Goal: Check status

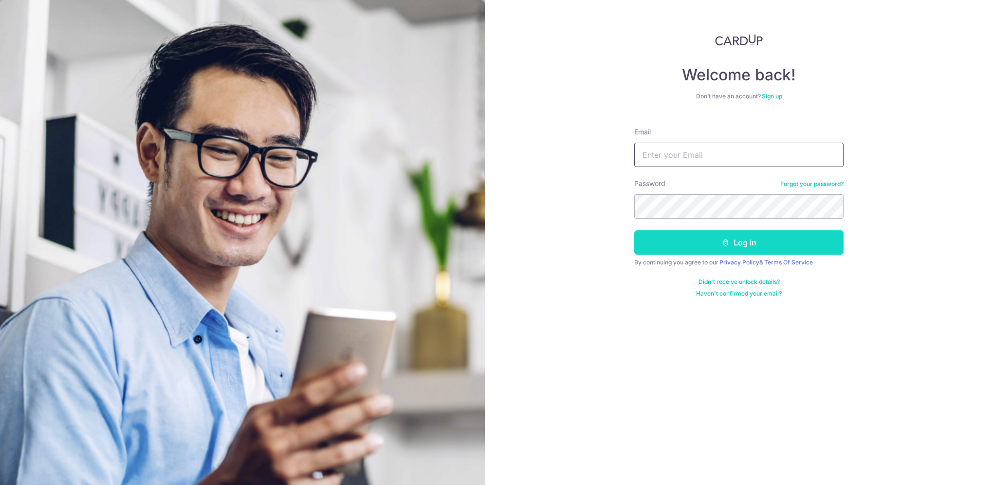
type input "jennifer_khow@hotmail.com"
click at [737, 251] on button "Log in" at bounding box center [738, 242] width 209 height 24
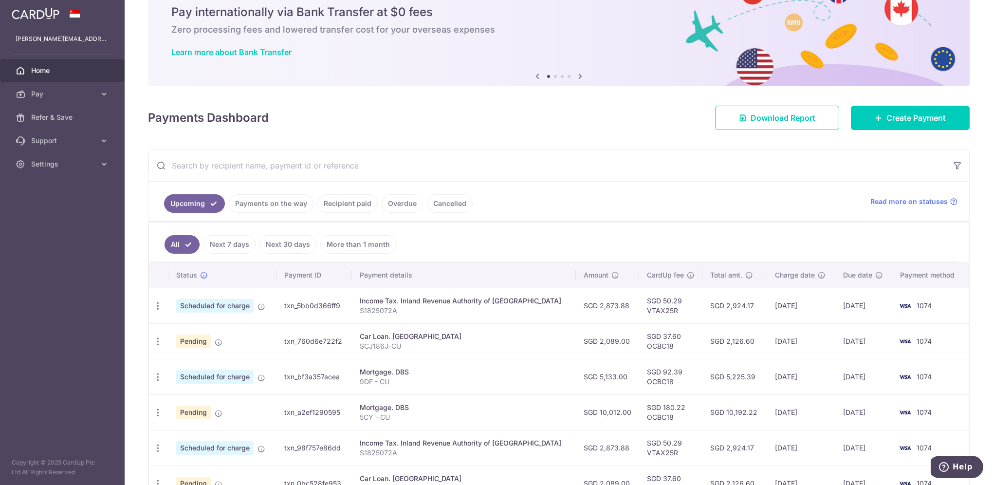
scroll to position [97, 0]
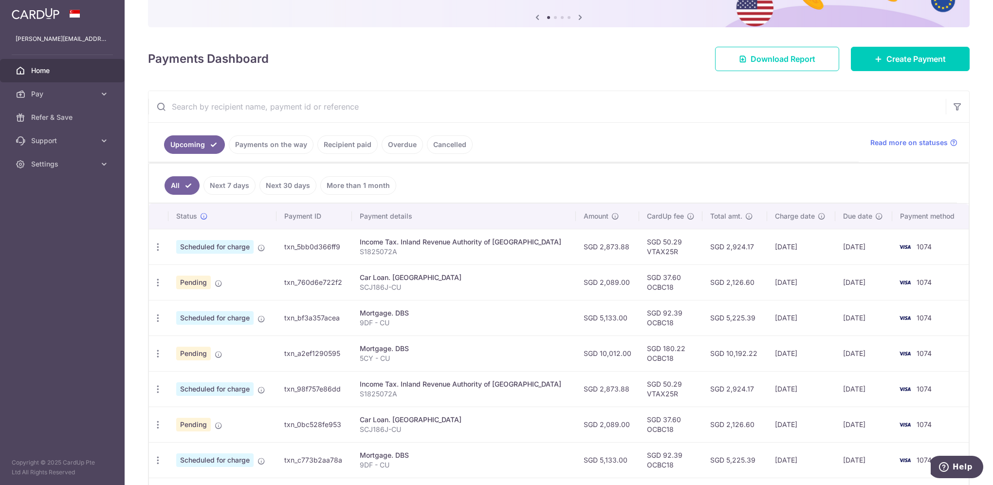
drag, startPoint x: 319, startPoint y: 147, endPoint x: 333, endPoint y: 147, distance: 14.1
click at [327, 147] on link "Recipient paid" at bounding box center [347, 144] width 60 height 18
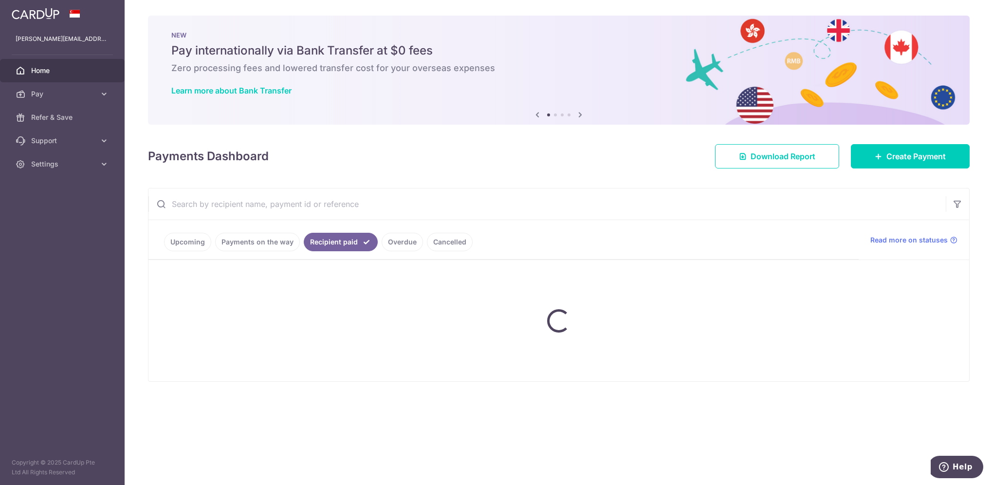
scroll to position [0, 0]
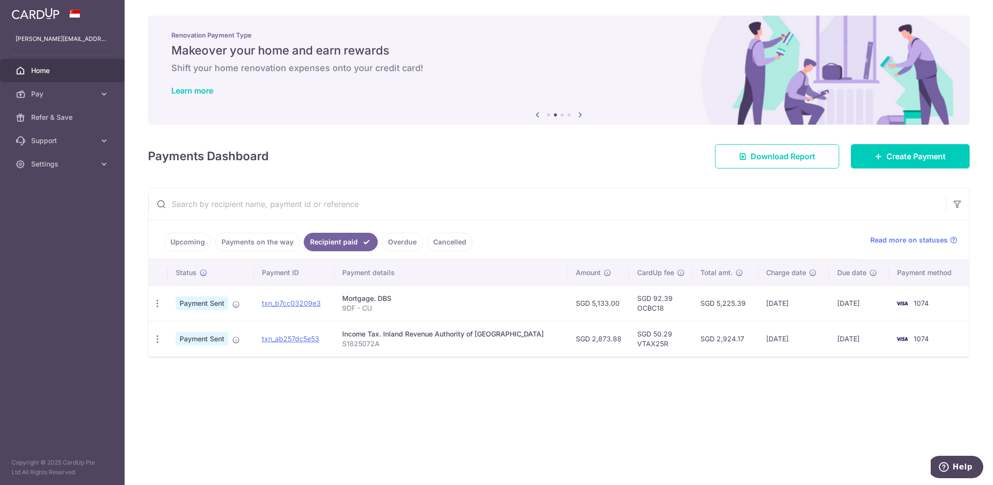
click at [250, 241] on link "Payments on the way" at bounding box center [257, 242] width 85 height 18
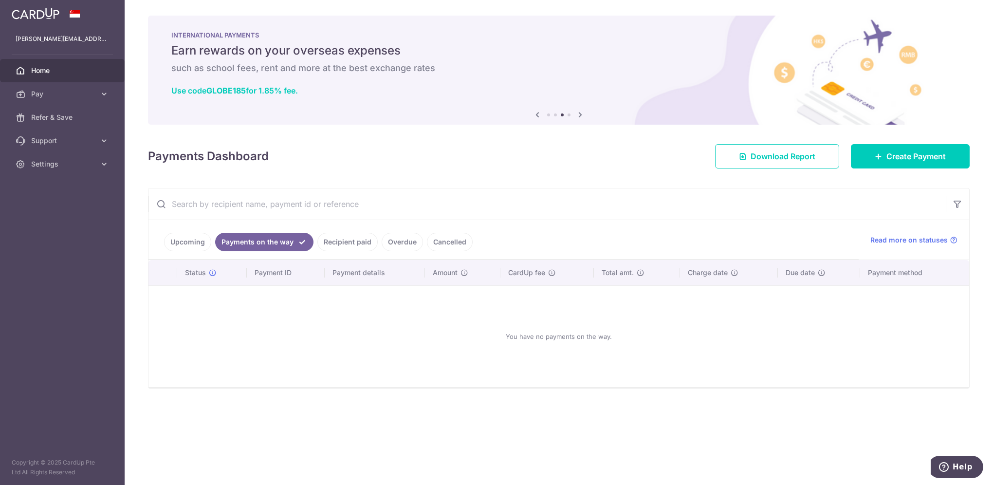
click at [189, 239] on link "Upcoming" at bounding box center [187, 242] width 47 height 18
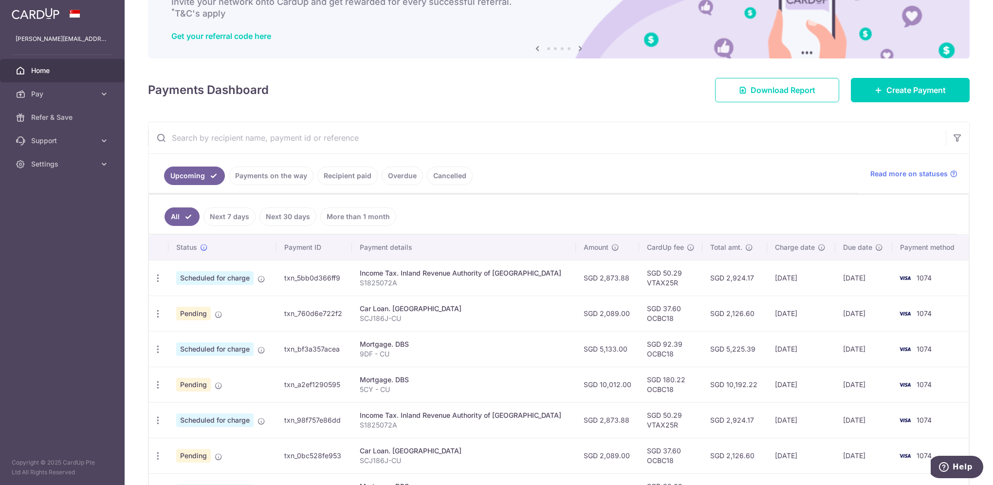
scroll to position [146, 0]
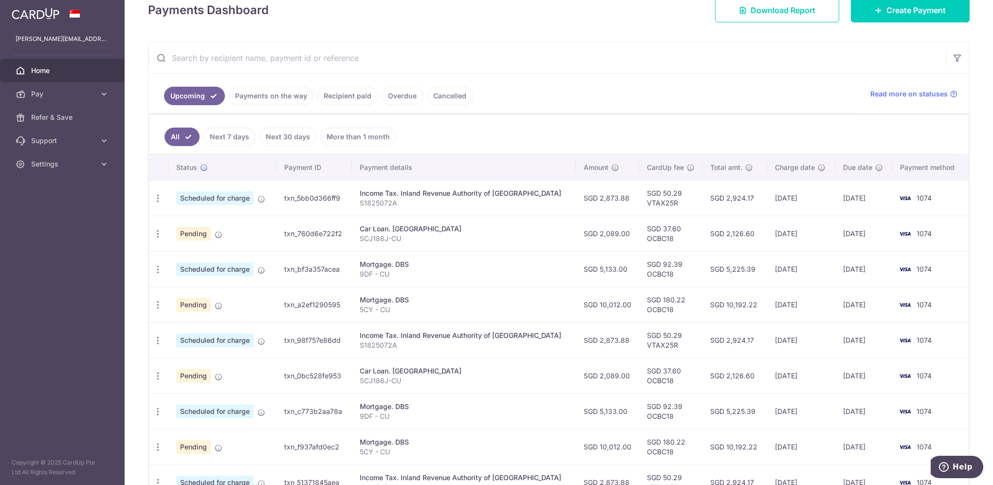
click at [443, 91] on link "Cancelled" at bounding box center [450, 96] width 46 height 18
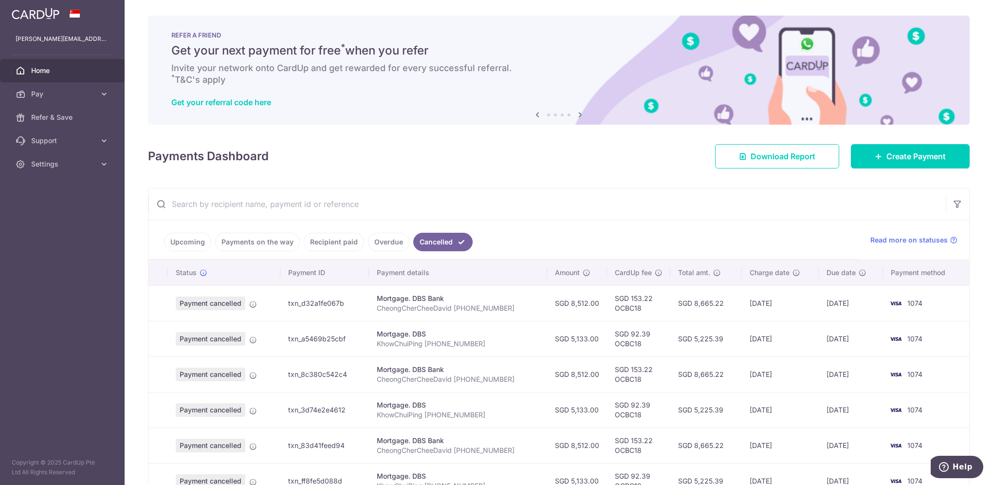
click at [187, 243] on link "Upcoming" at bounding box center [187, 242] width 47 height 18
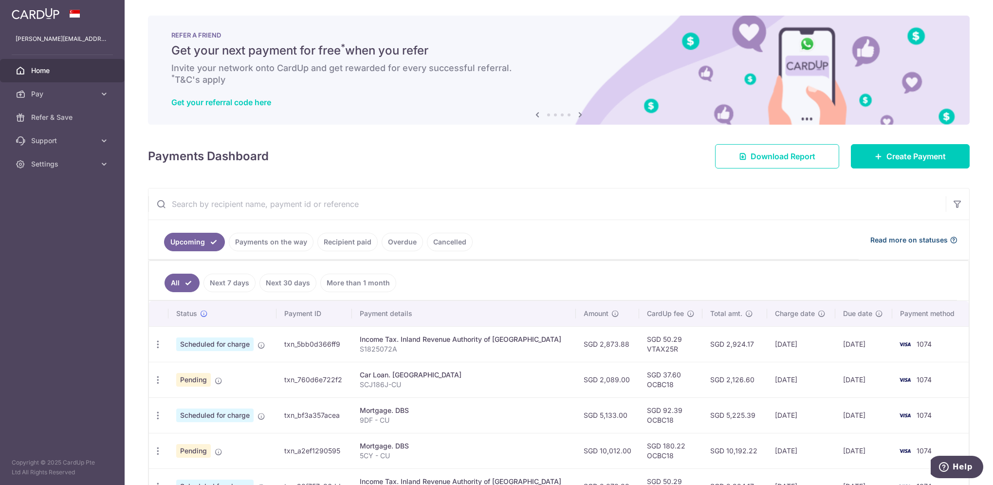
click at [902, 240] on span "Read more on statuses" at bounding box center [908, 240] width 77 height 10
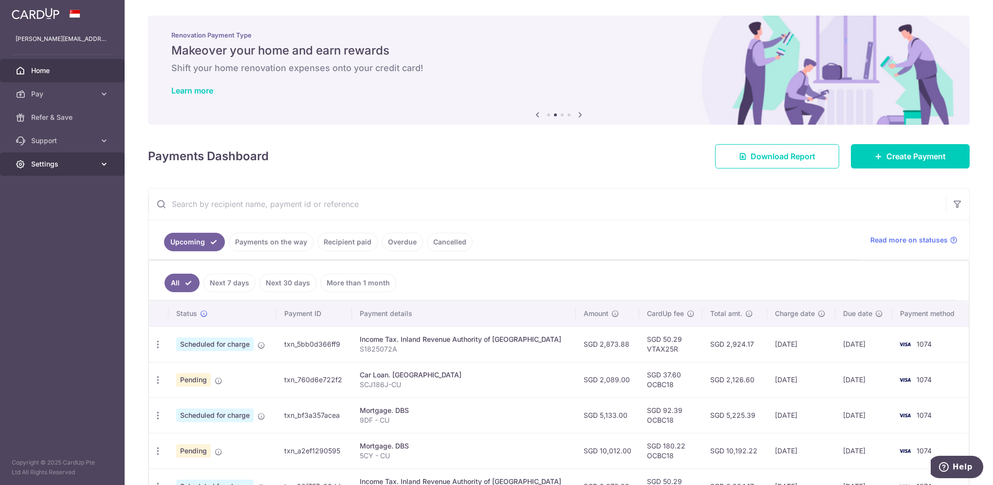
click at [106, 163] on icon at bounding box center [104, 164] width 10 height 10
click at [25, 210] on link "Logout" at bounding box center [62, 210] width 125 height 23
